Goal: Information Seeking & Learning: Learn about a topic

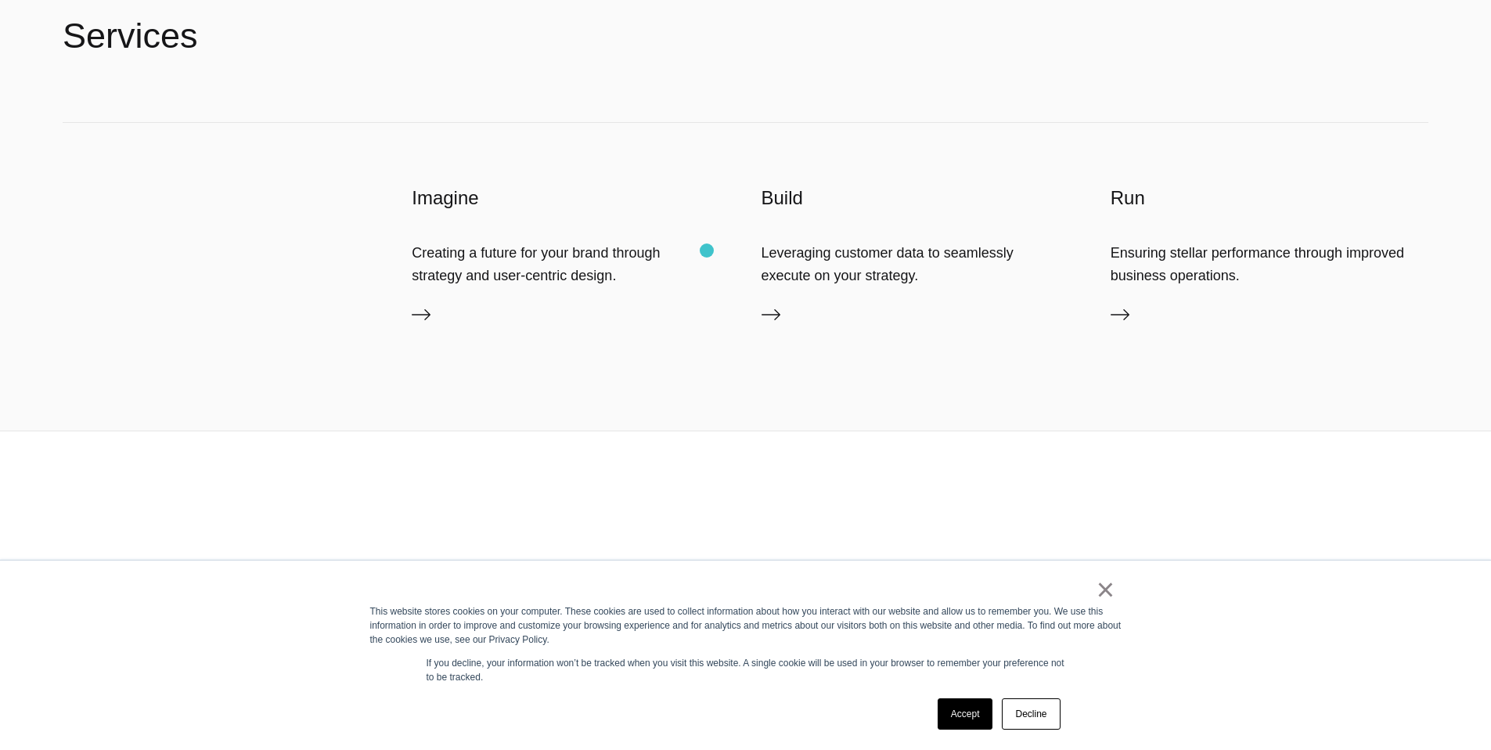
scroll to position [5118, 0]
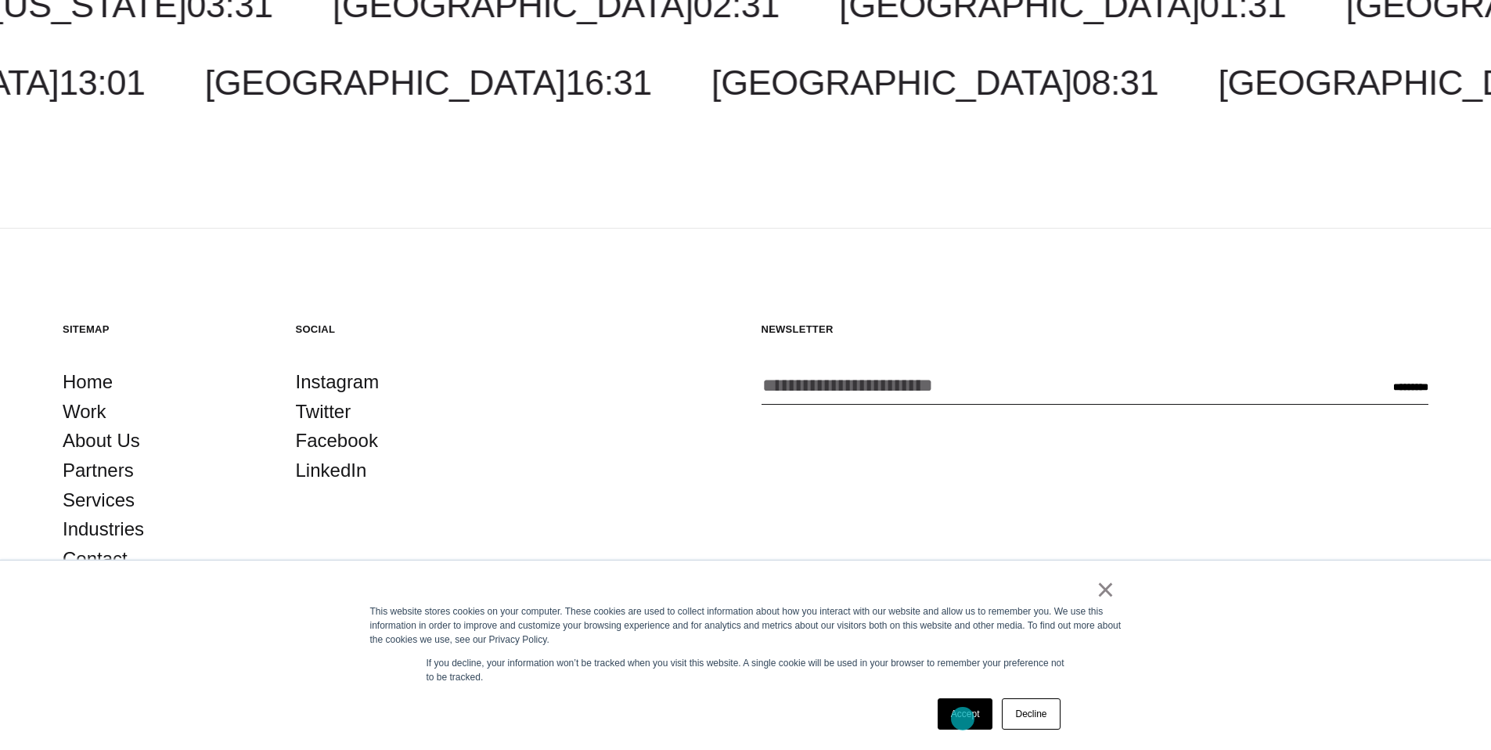
click at [962, 718] on link "Accept" at bounding box center [965, 713] width 56 height 31
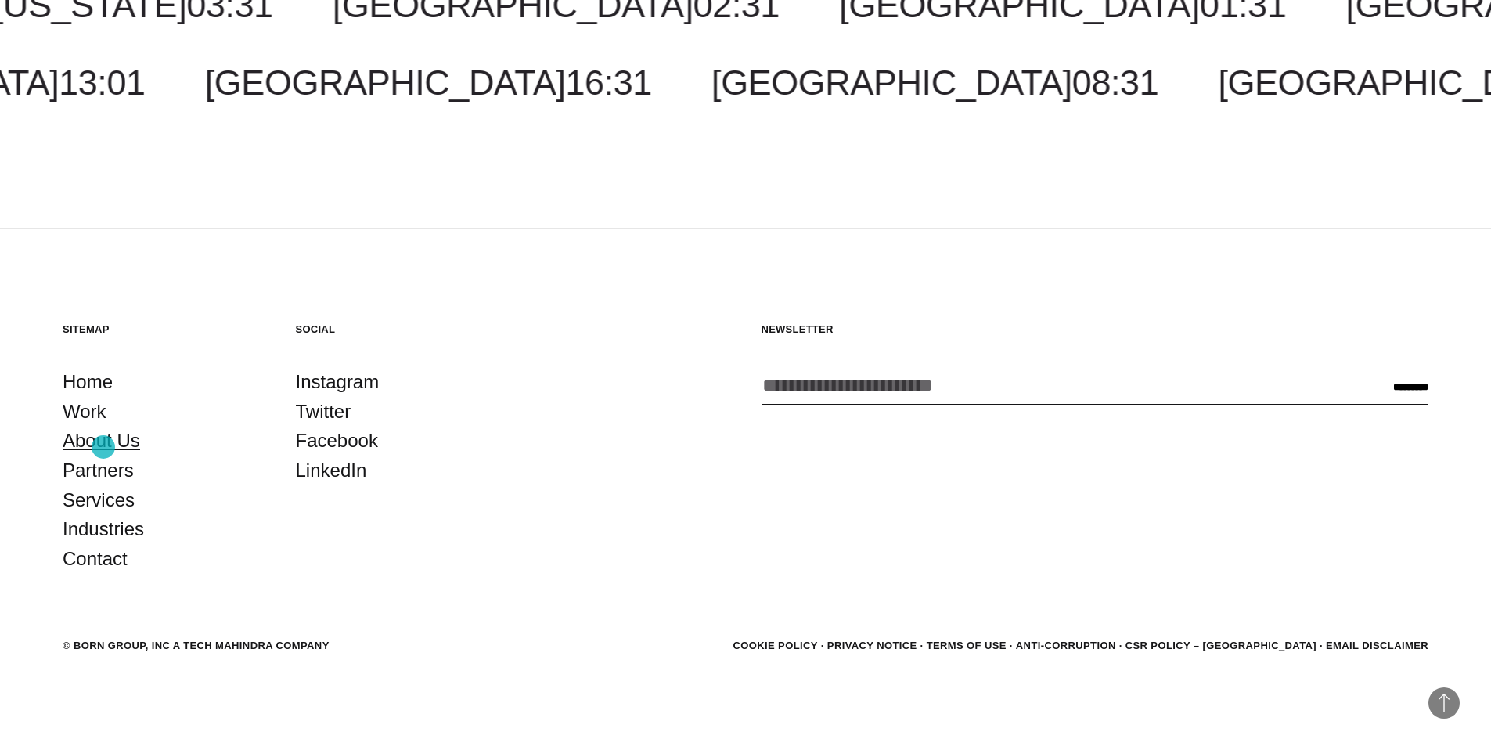
click at [103, 447] on link "About Us" at bounding box center [101, 441] width 77 height 30
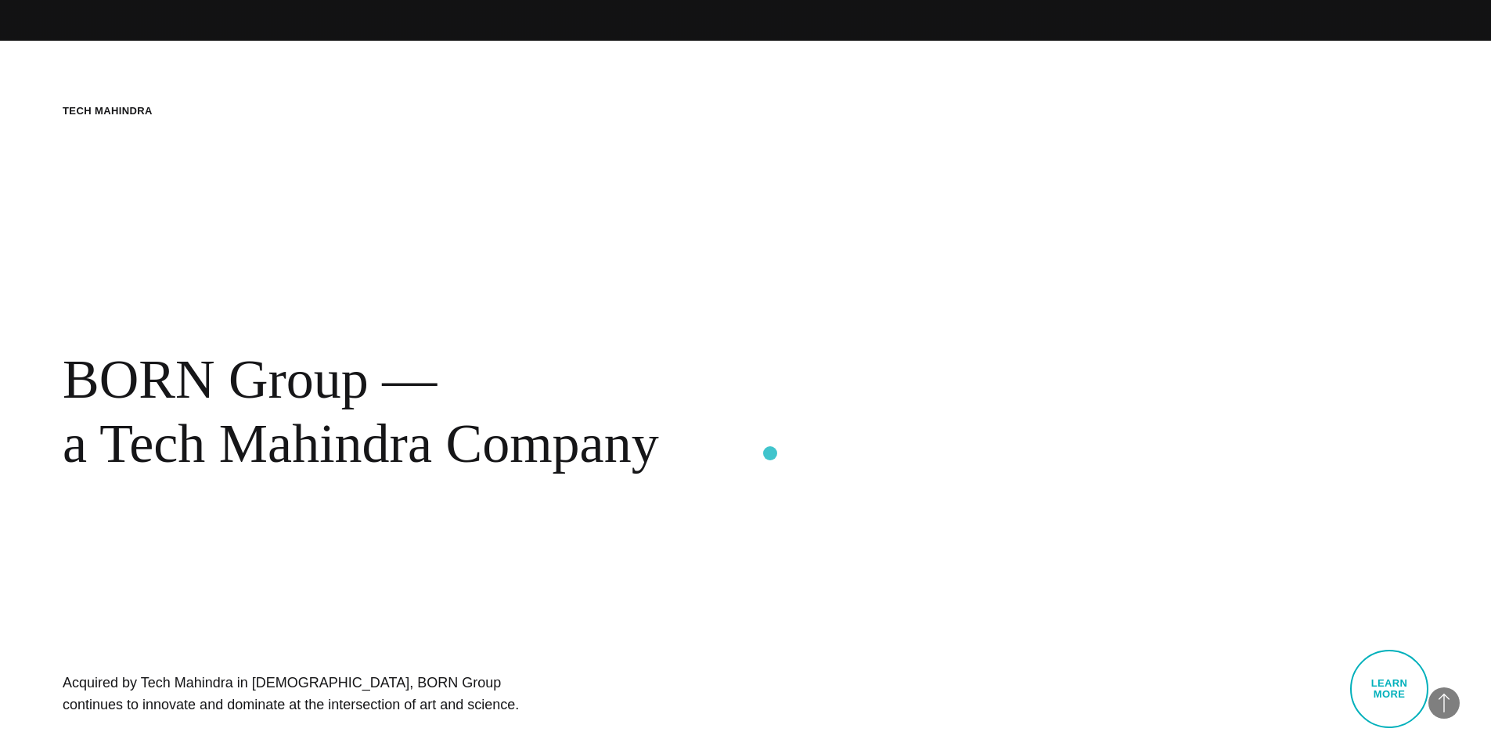
scroll to position [713, 0]
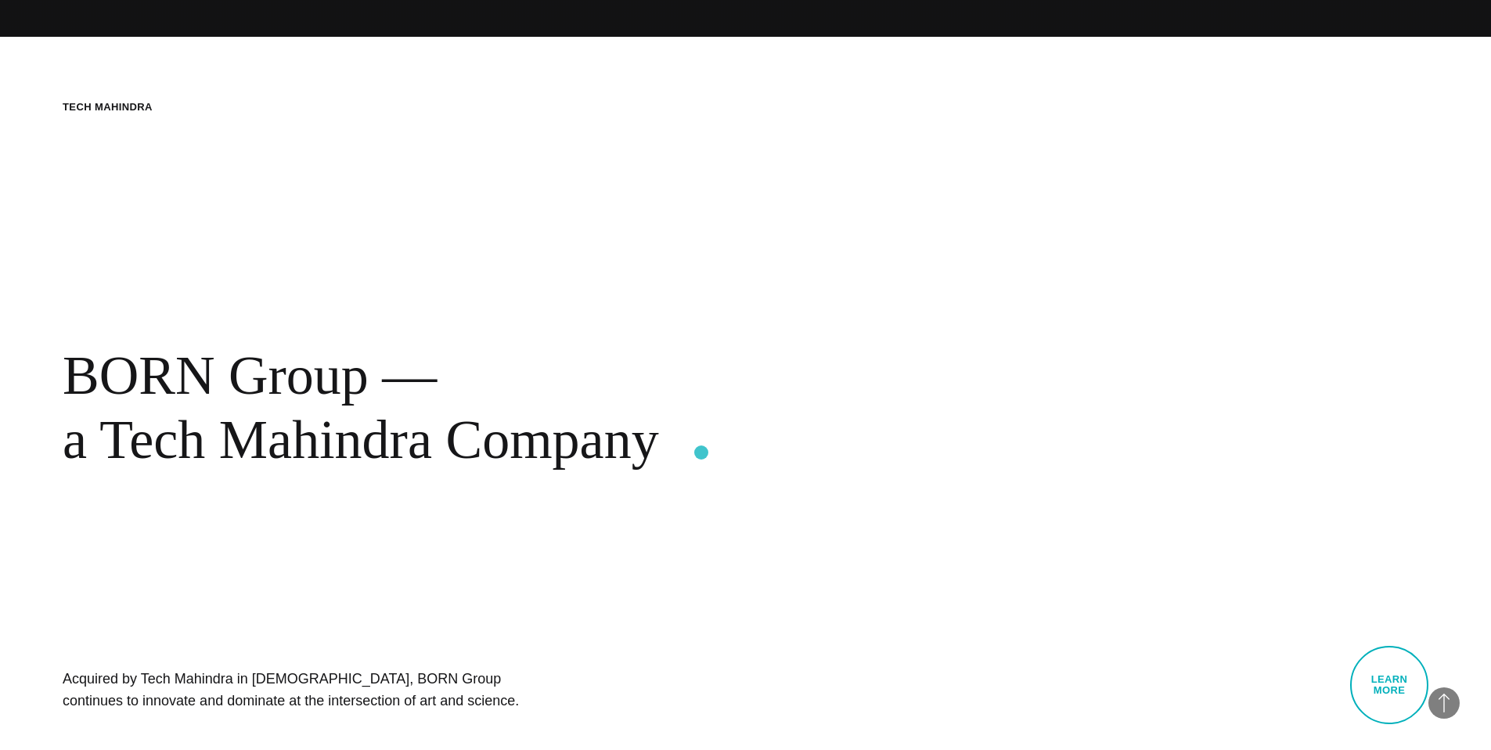
drag, startPoint x: 105, startPoint y: 437, endPoint x: 701, endPoint y: 451, distance: 596.4
click at [701, 451] on div "BORN Group — a Tech Mahindra Company" at bounding box center [509, 407] width 892 height 128
copy div "Tech Mahindra Company"
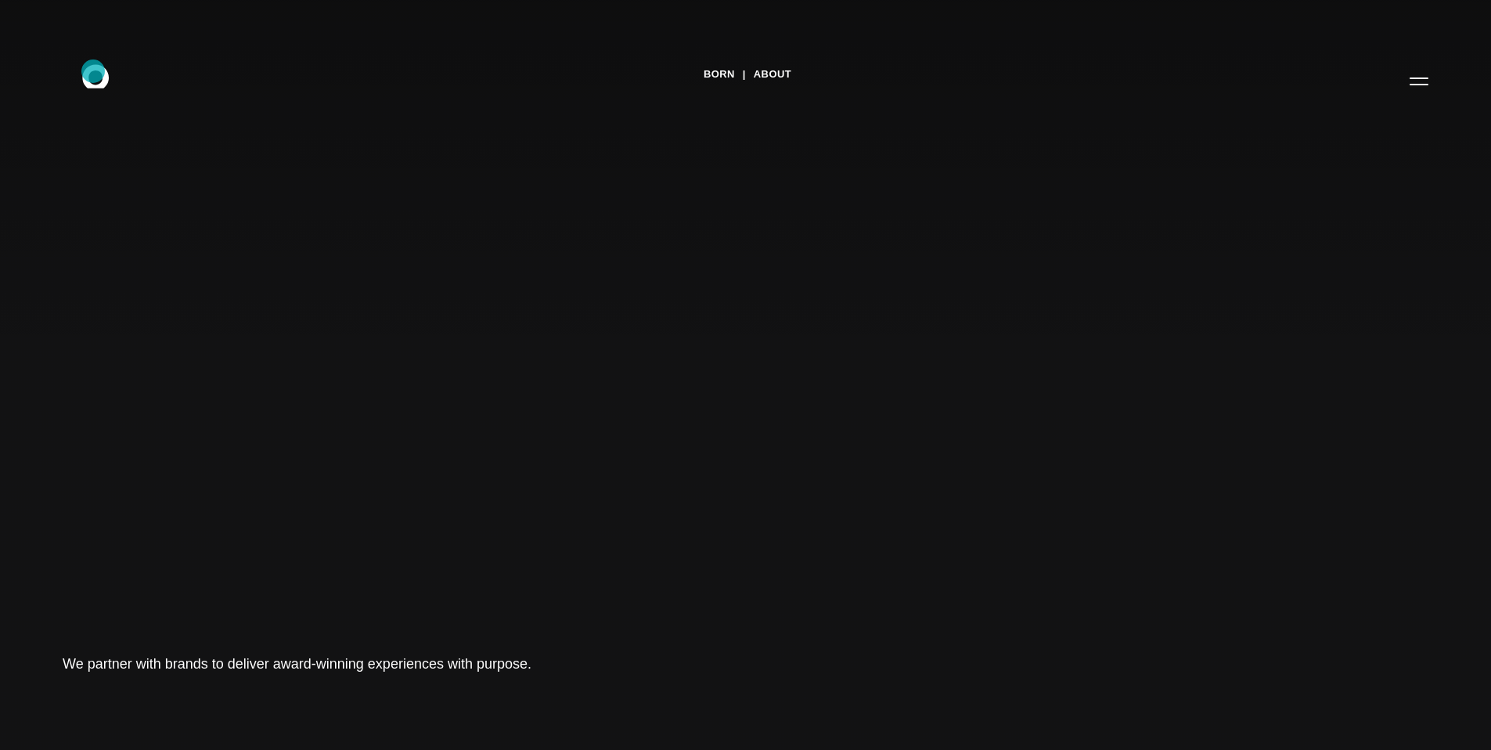
click at [93, 70] on icon at bounding box center [95, 75] width 27 height 23
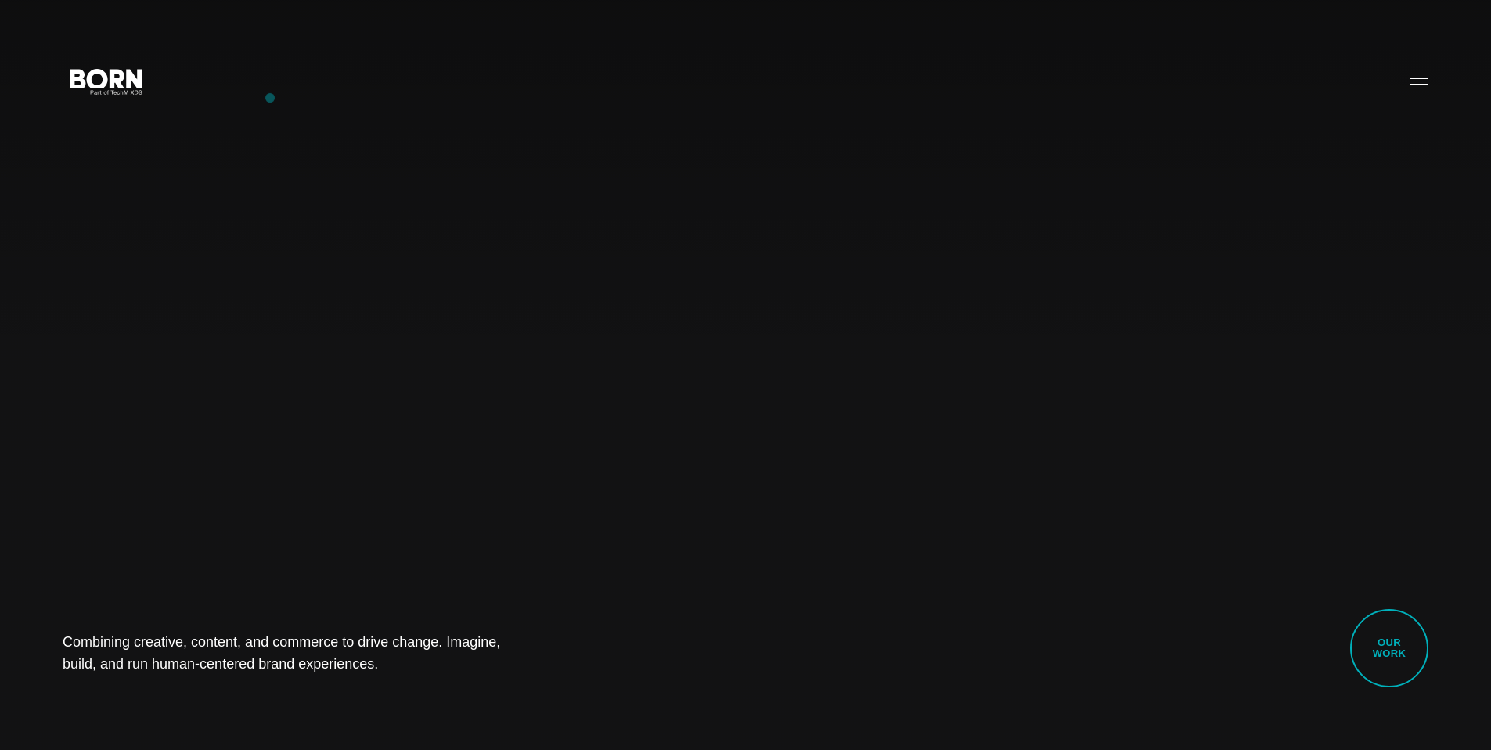
click at [270, 98] on div "Combining creative, content, and commerce to drive change. Imagine, build, and …" at bounding box center [745, 375] width 1491 height 750
